Goal: Information Seeking & Learning: Check status

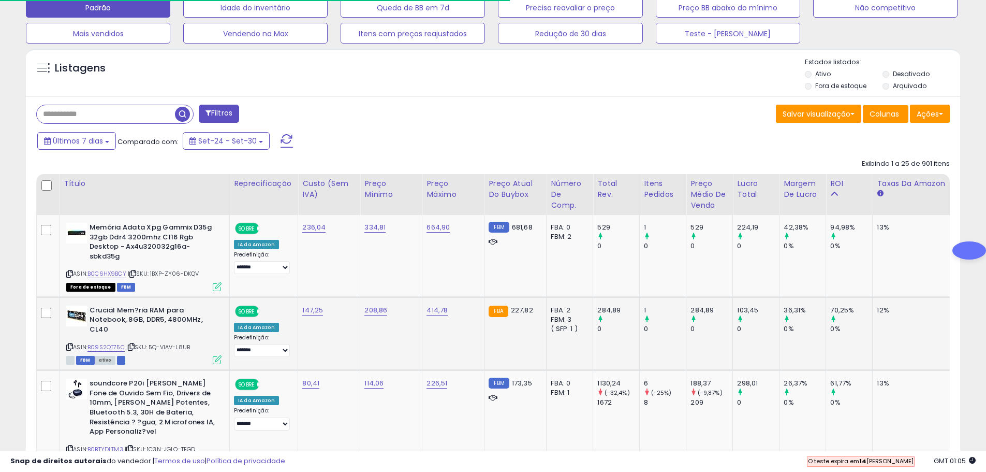
scroll to position [351, 0]
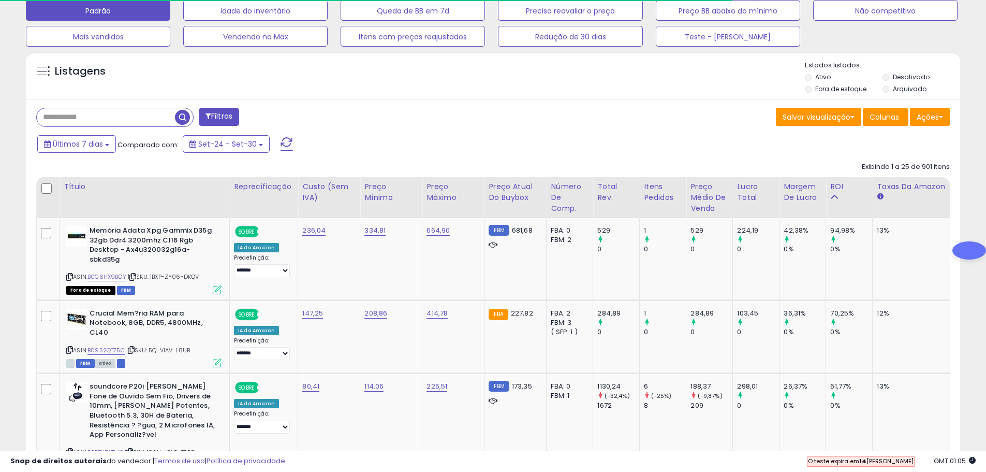
click at [98, 120] on input "text" at bounding box center [106, 117] width 138 height 18
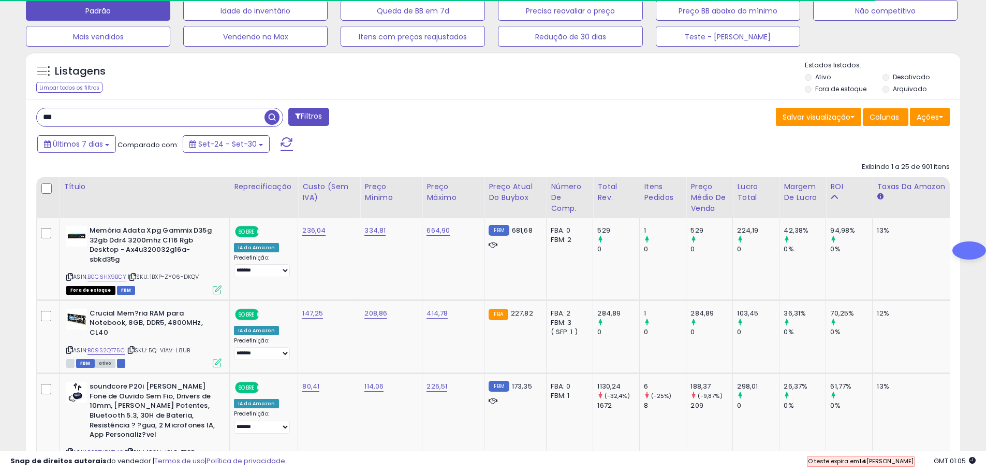
type input "***"
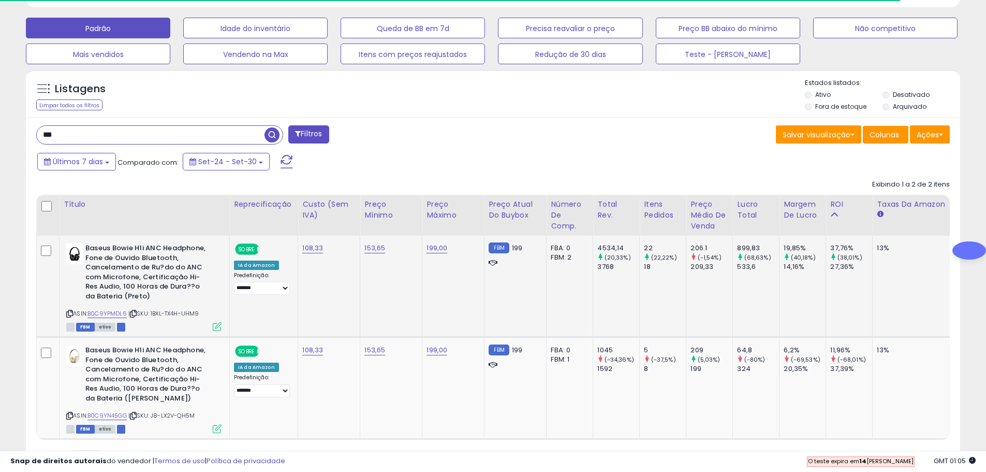
scroll to position [385, 0]
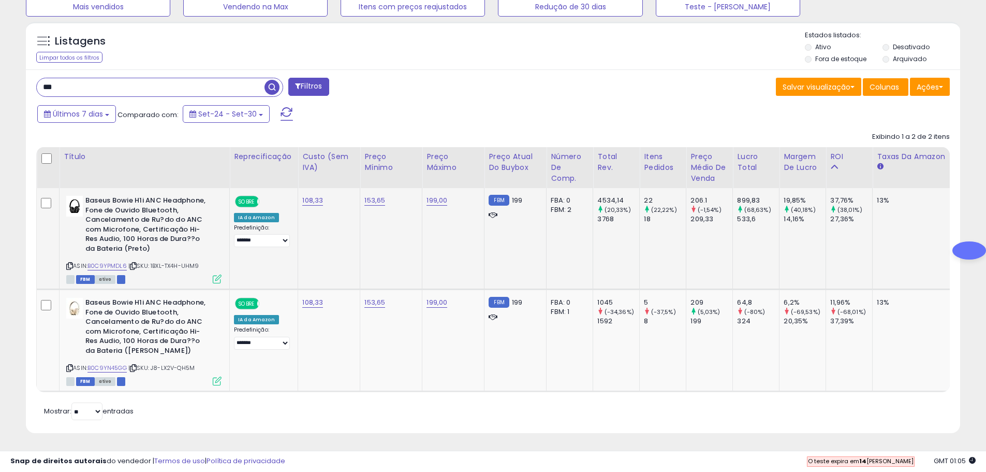
click at [528, 197] on div "FBM 199" at bounding box center [514, 200] width 50 height 9
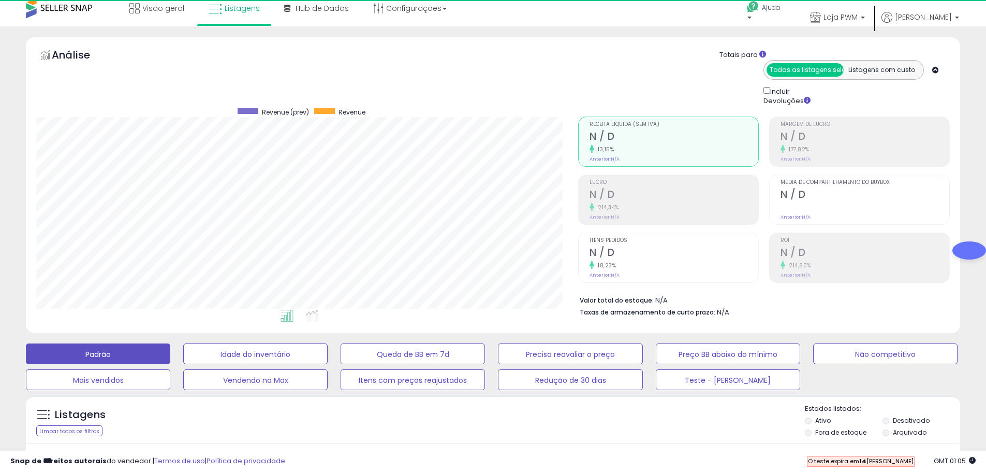
scroll to position [0, 0]
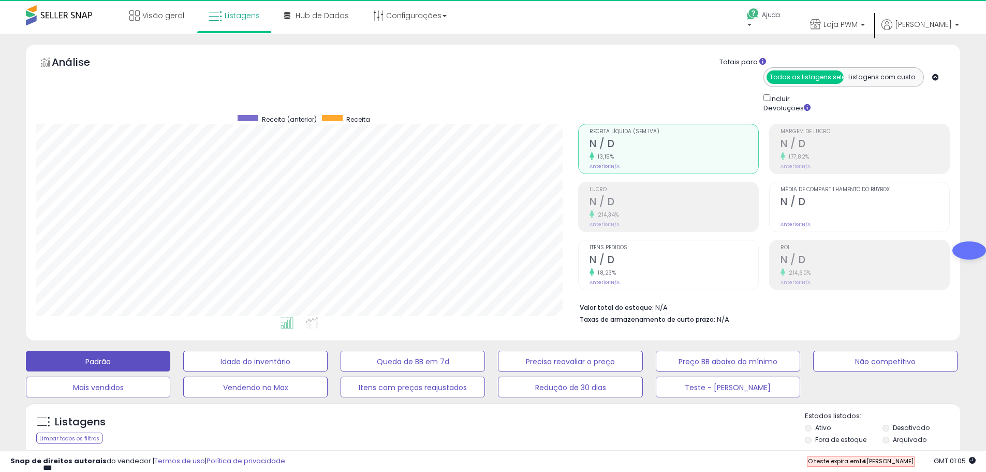
click at [75, 25] on span at bounding box center [59, 15] width 66 height 20
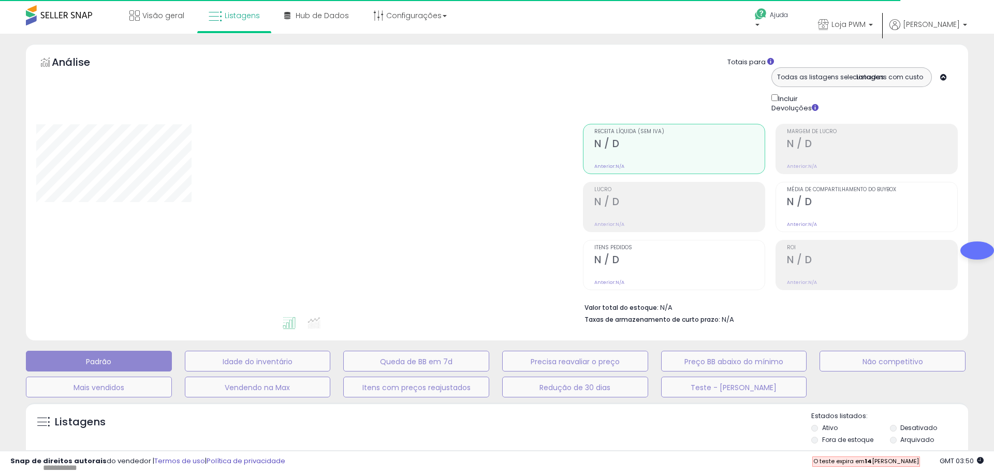
type input "***"
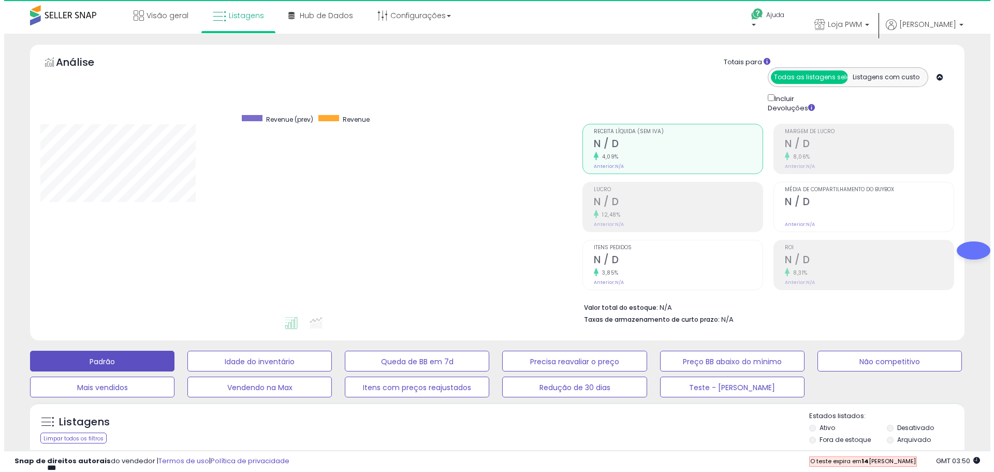
scroll to position [212, 542]
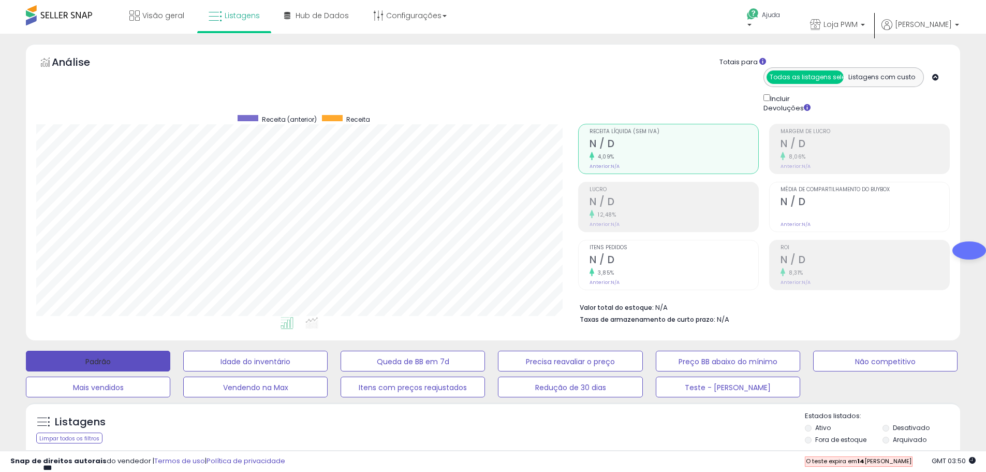
click at [114, 357] on button "Padrão" at bounding box center [98, 361] width 144 height 21
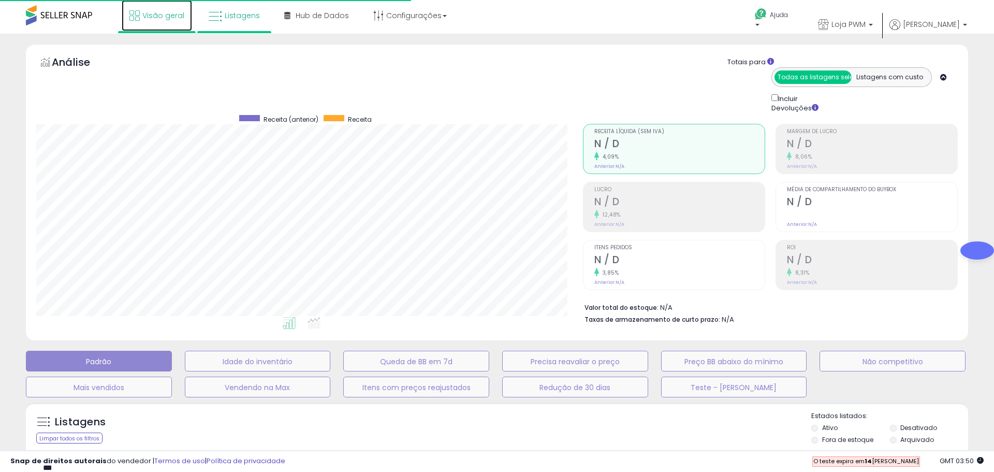
click at [168, 11] on font "Visão geral" at bounding box center [163, 15] width 42 height 10
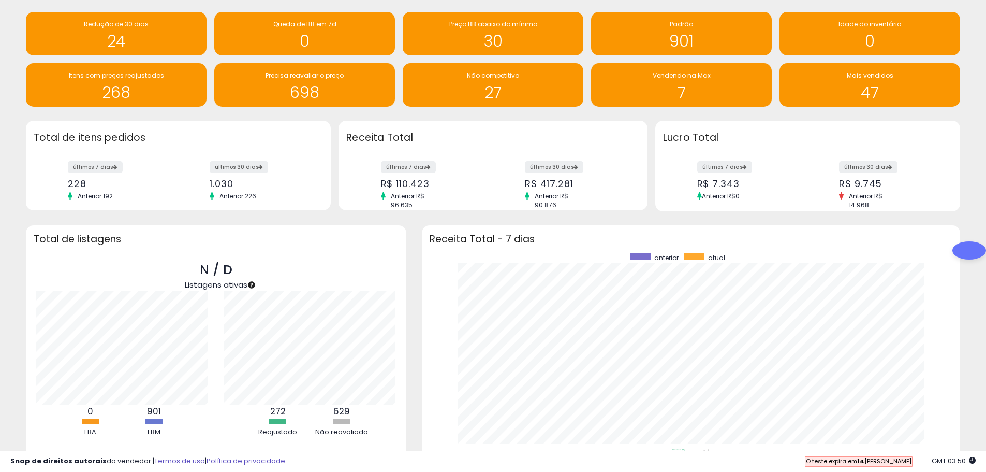
scroll to position [104, 0]
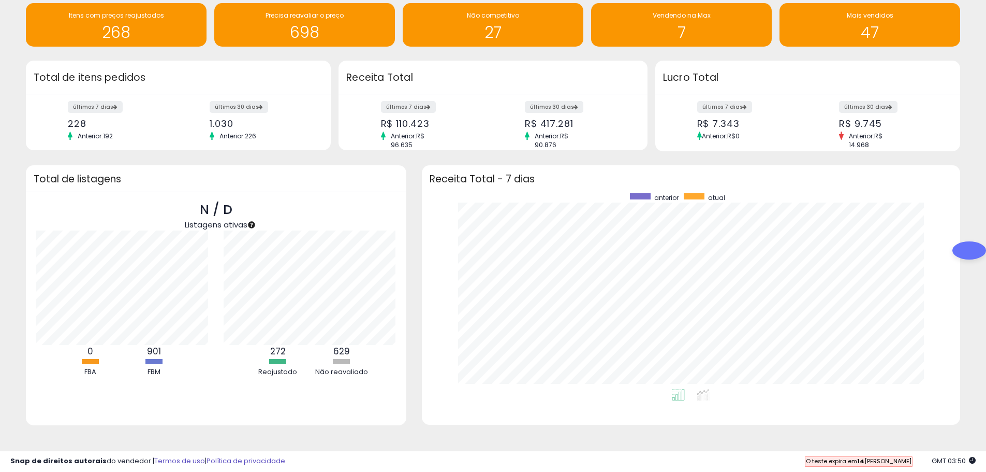
click at [407, 122] on font "R$ 110.423" at bounding box center [405, 123] width 49 height 13
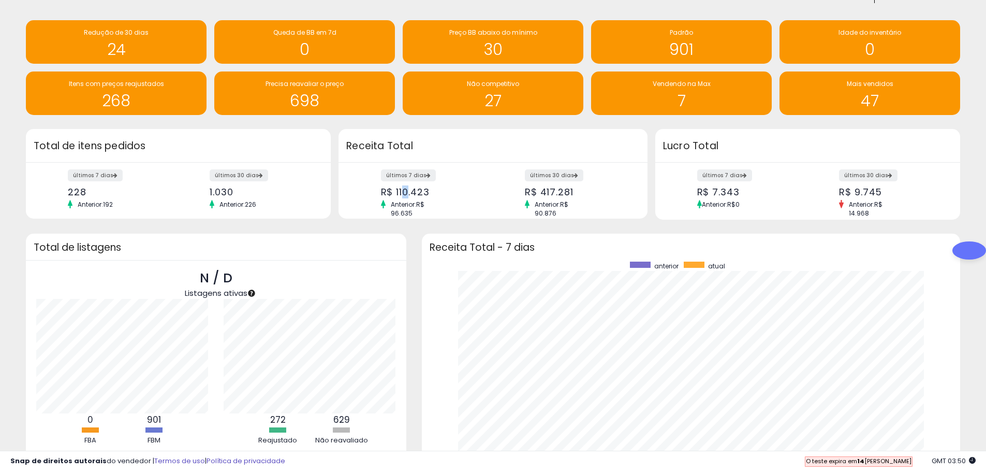
scroll to position [0, 0]
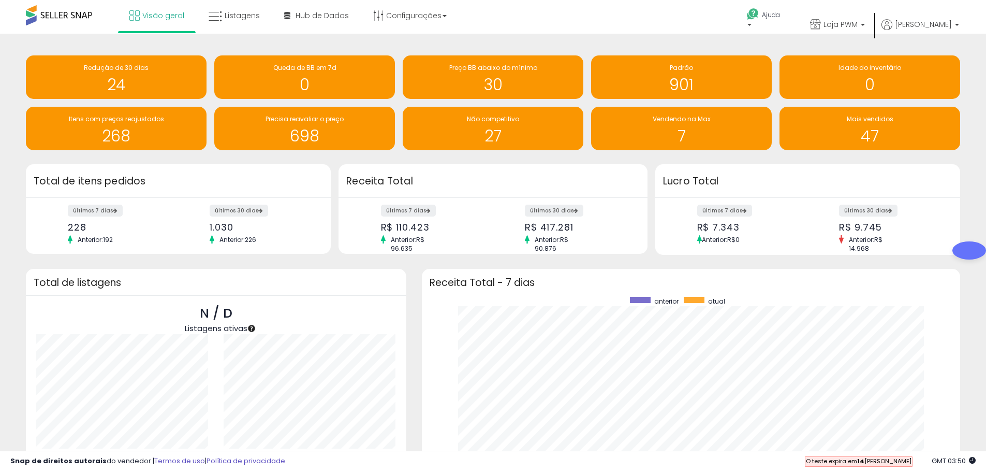
click at [467, 221] on div "últimos 7 dias R$ 110.423 Anterior: R$ 96.635" at bounding box center [433, 225] width 120 height 38
drag, startPoint x: 540, startPoint y: 228, endPoint x: 573, endPoint y: 233, distance: 33.5
click at [572, 233] on font "R$ 417.281" at bounding box center [549, 227] width 49 height 13
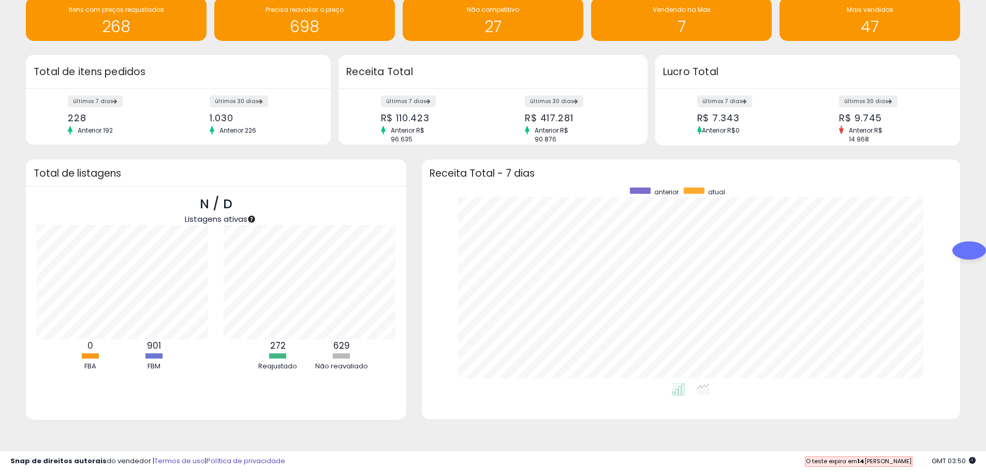
drag, startPoint x: 551, startPoint y: 482, endPoint x: 546, endPoint y: 496, distance: 14.9
